Goal: Check status: Check status

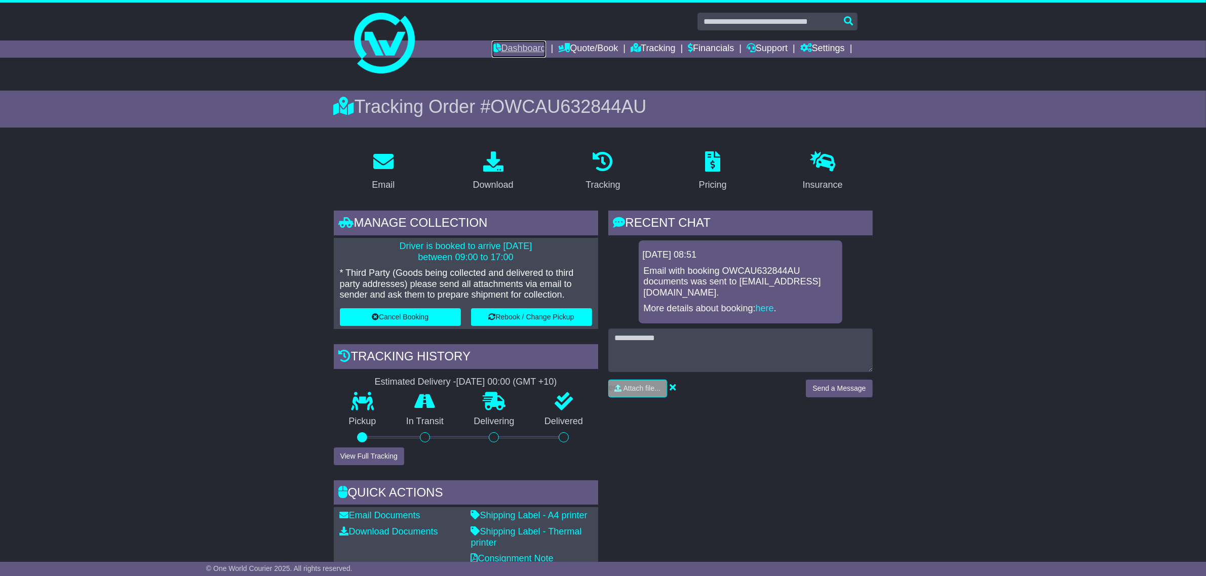
click at [508, 47] on link "Dashboard" at bounding box center [519, 49] width 54 height 17
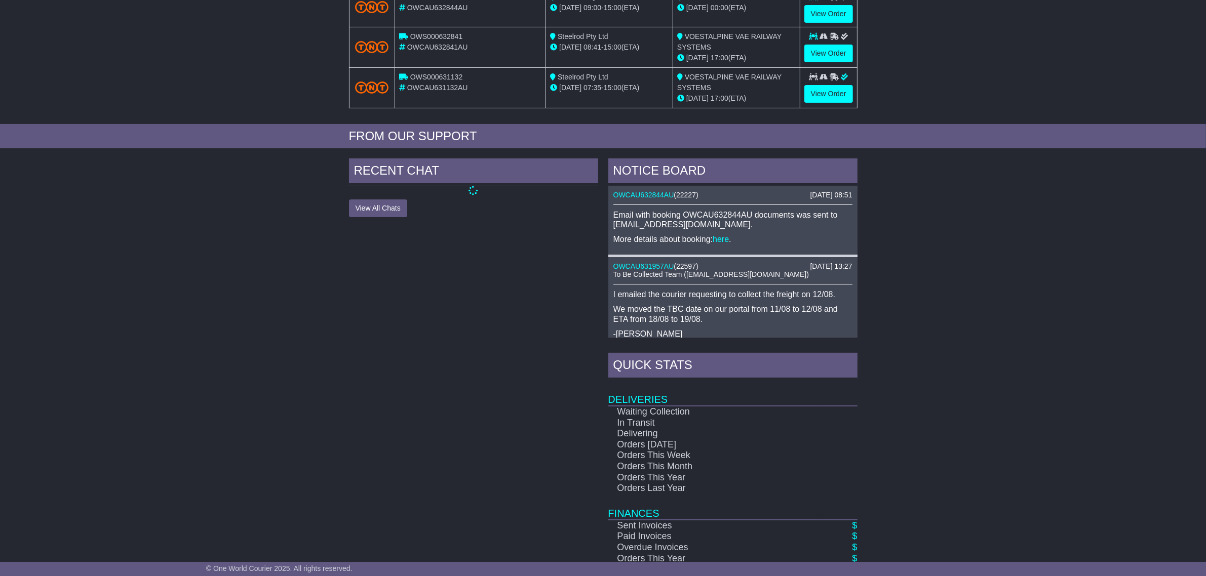
scroll to position [310, 0]
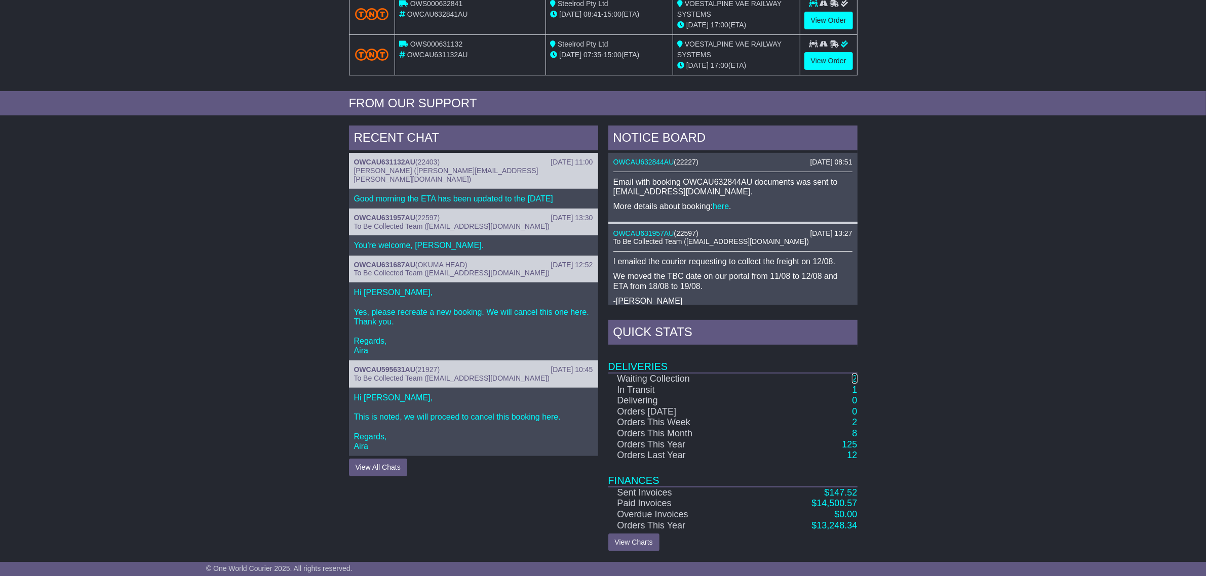
click at [852, 378] on link "2" at bounding box center [854, 379] width 5 height 10
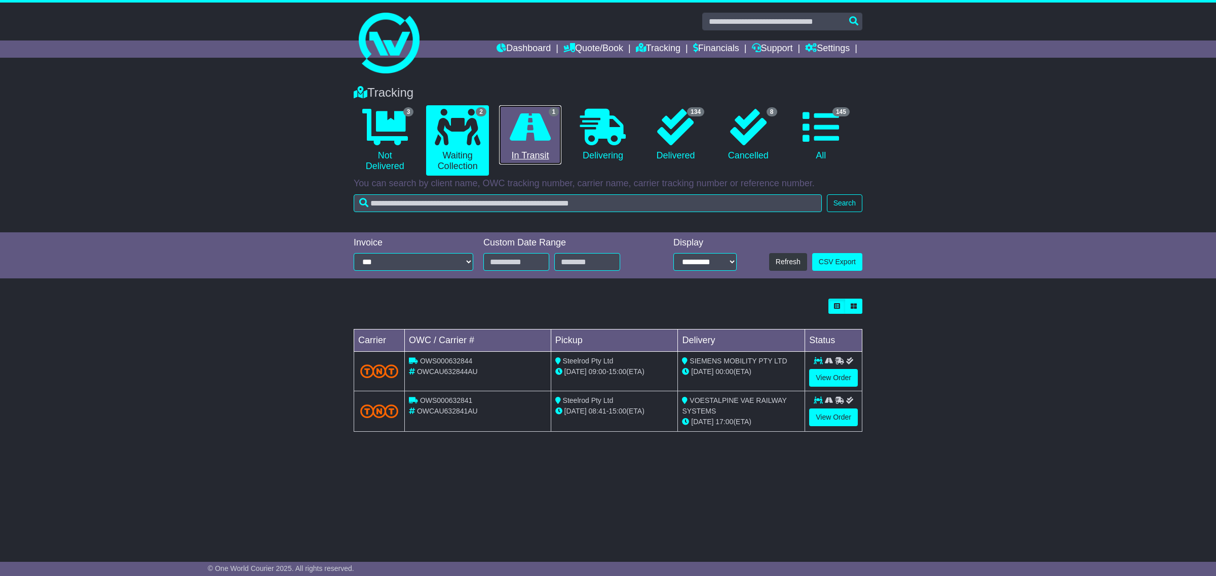
click at [522, 133] on icon at bounding box center [530, 127] width 41 height 36
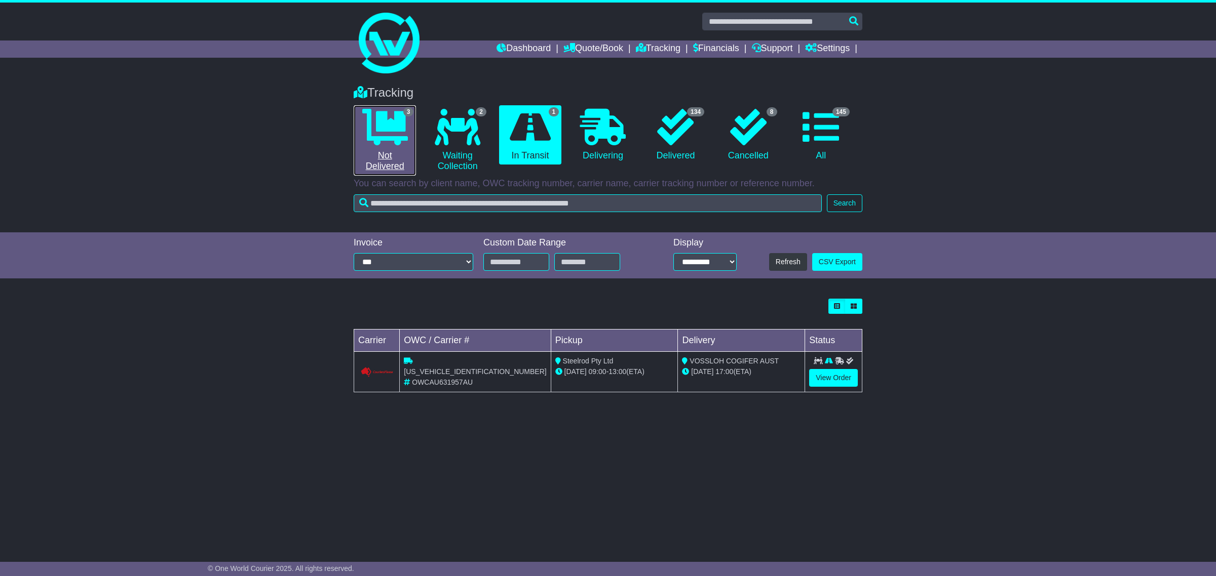
click at [390, 130] on icon at bounding box center [385, 127] width 46 height 36
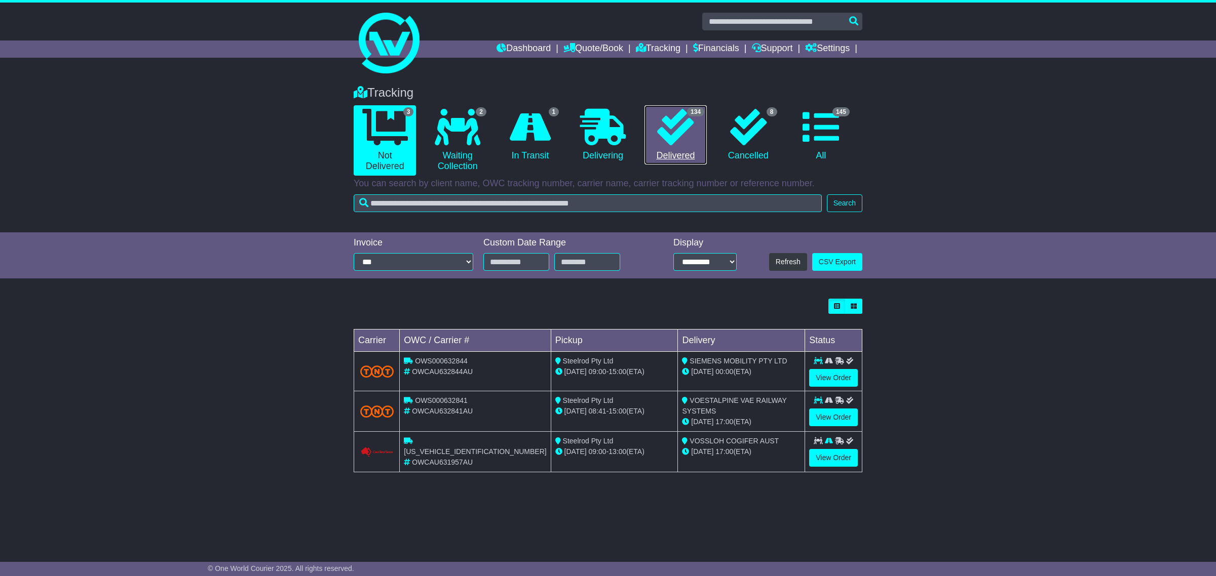
click at [669, 130] on icon at bounding box center [675, 127] width 36 height 36
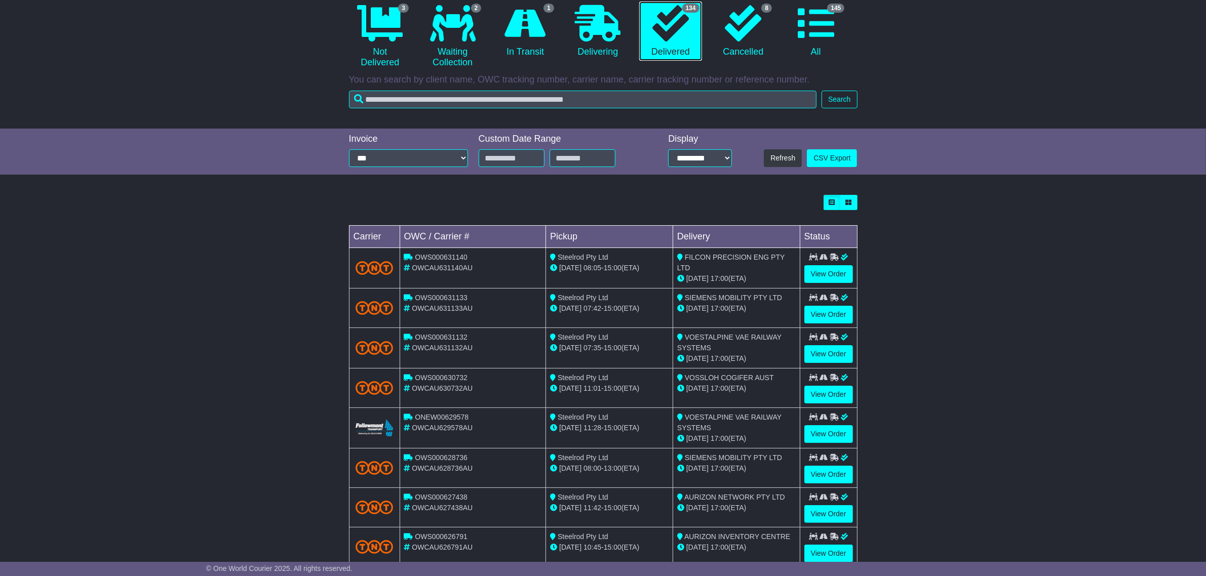
scroll to position [127, 0]
